Goal: Transaction & Acquisition: Download file/media

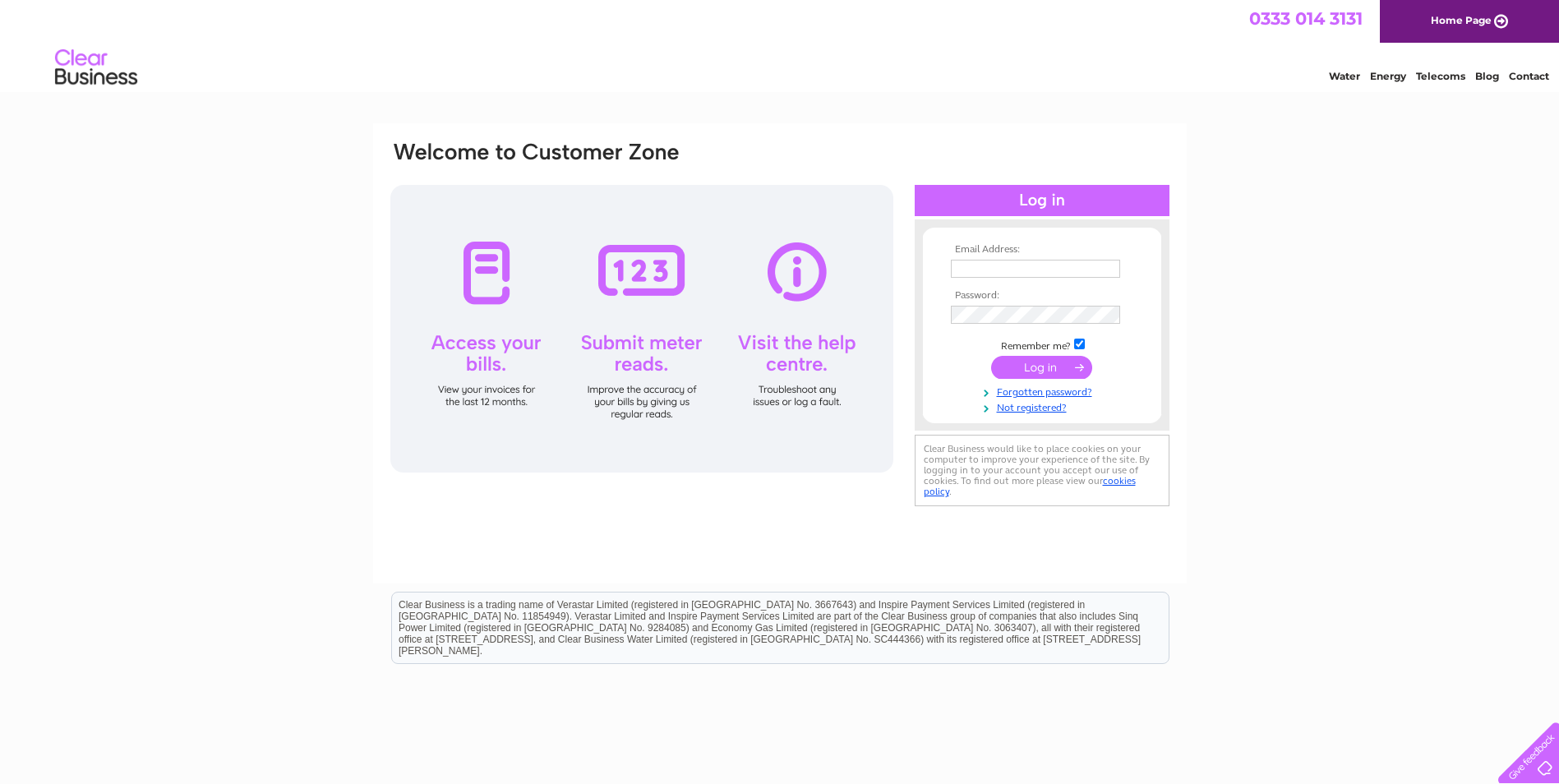
type input "[EMAIL_ADDRESS][DOMAIN_NAME]"
click at [1026, 367] on input "submit" at bounding box center [1042, 367] width 101 height 23
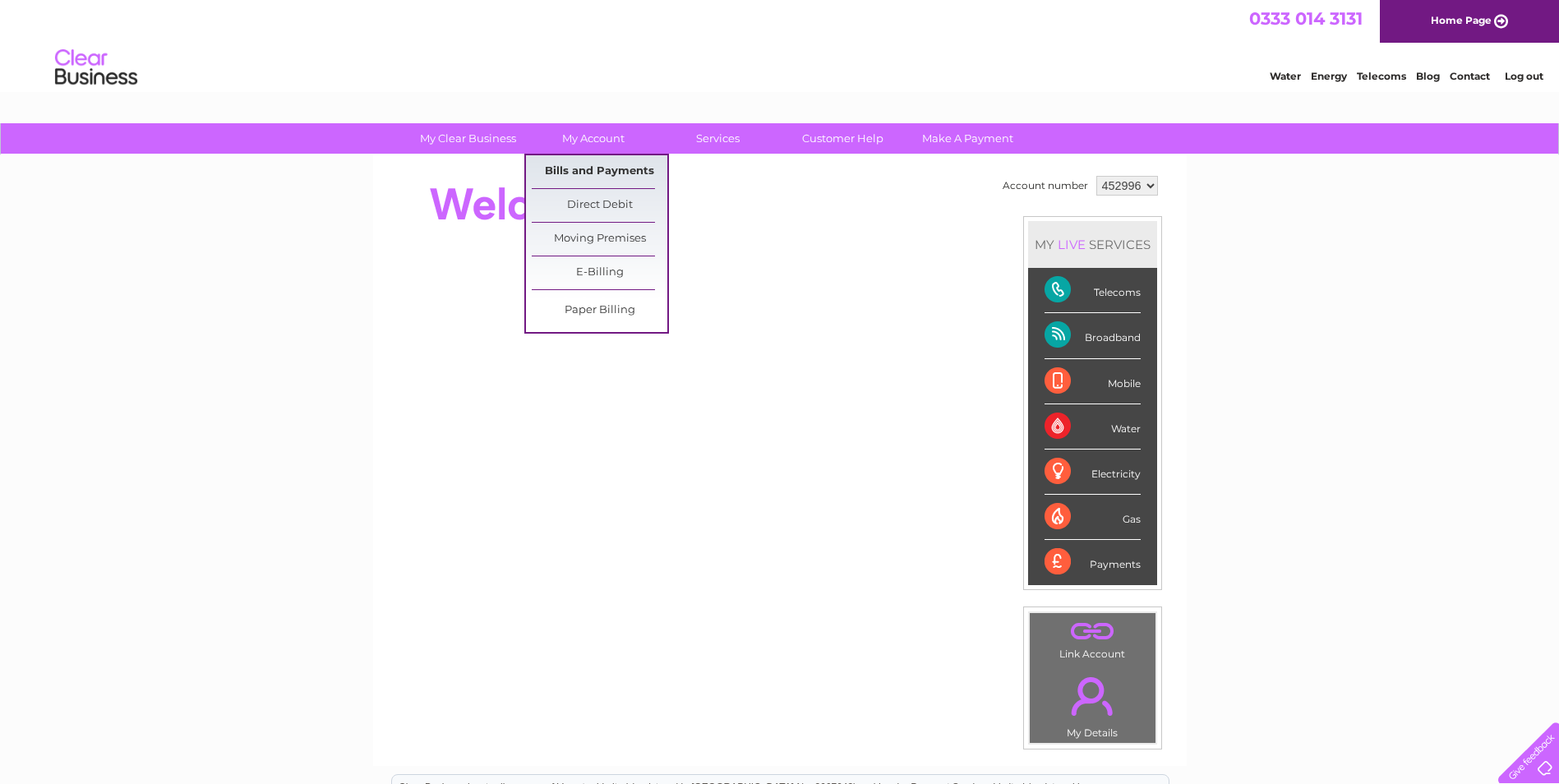
click at [578, 166] on link "Bills and Payments" at bounding box center [600, 172] width 136 height 33
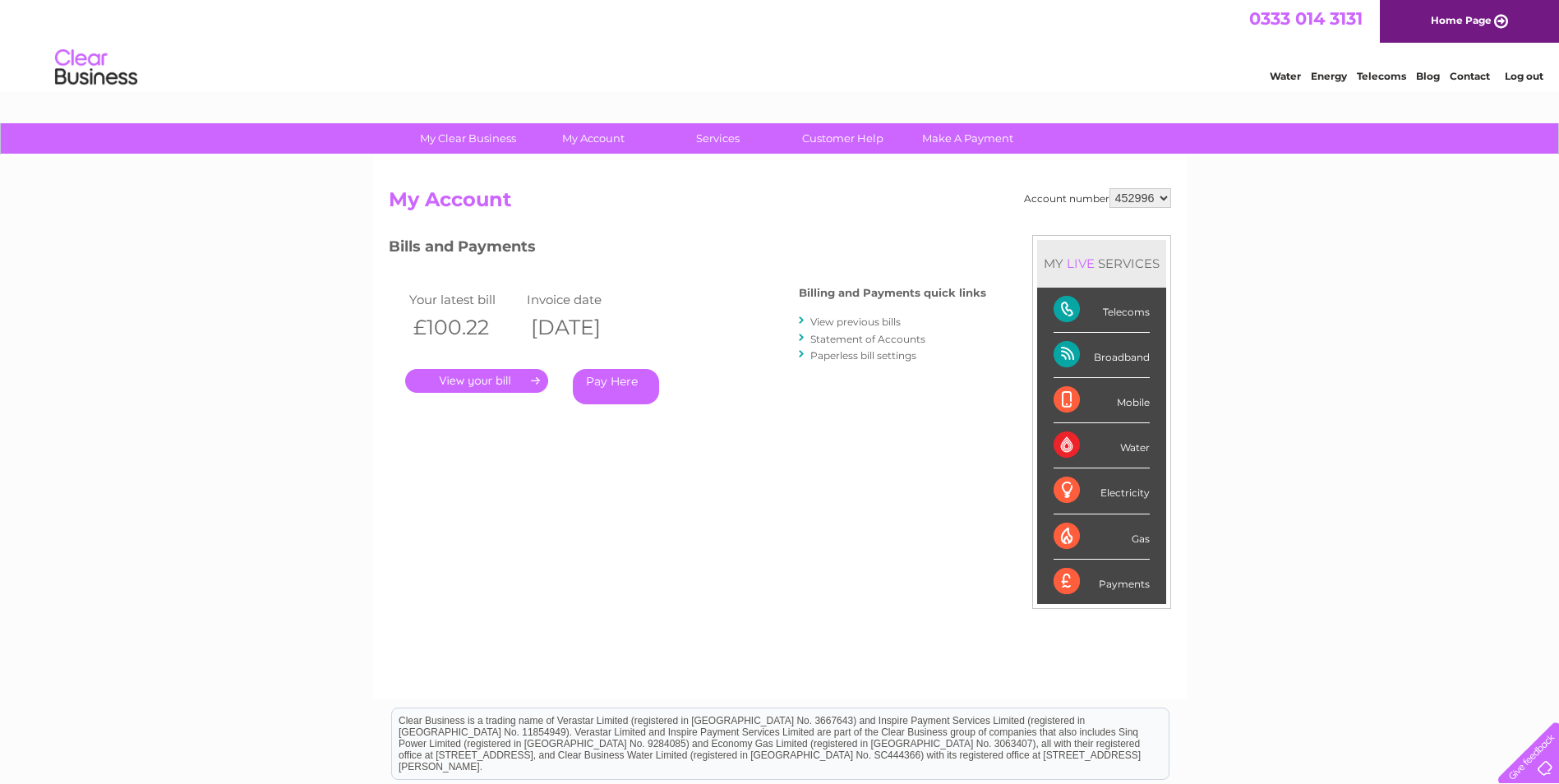
click at [454, 387] on link "." at bounding box center [477, 381] width 143 height 24
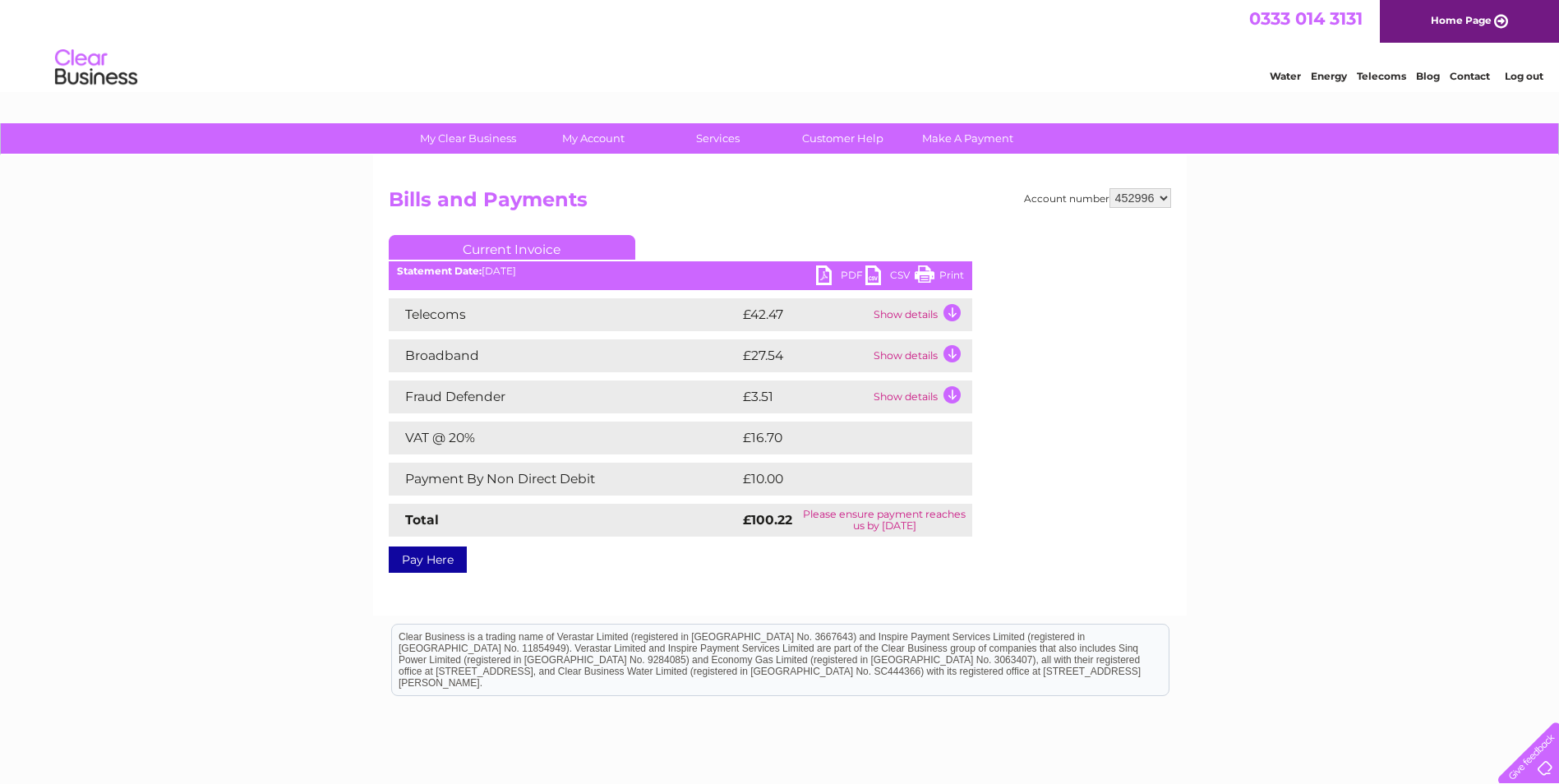
click at [844, 277] on link "PDF" at bounding box center [840, 277] width 49 height 24
